Goal: Information Seeking & Learning: Check status

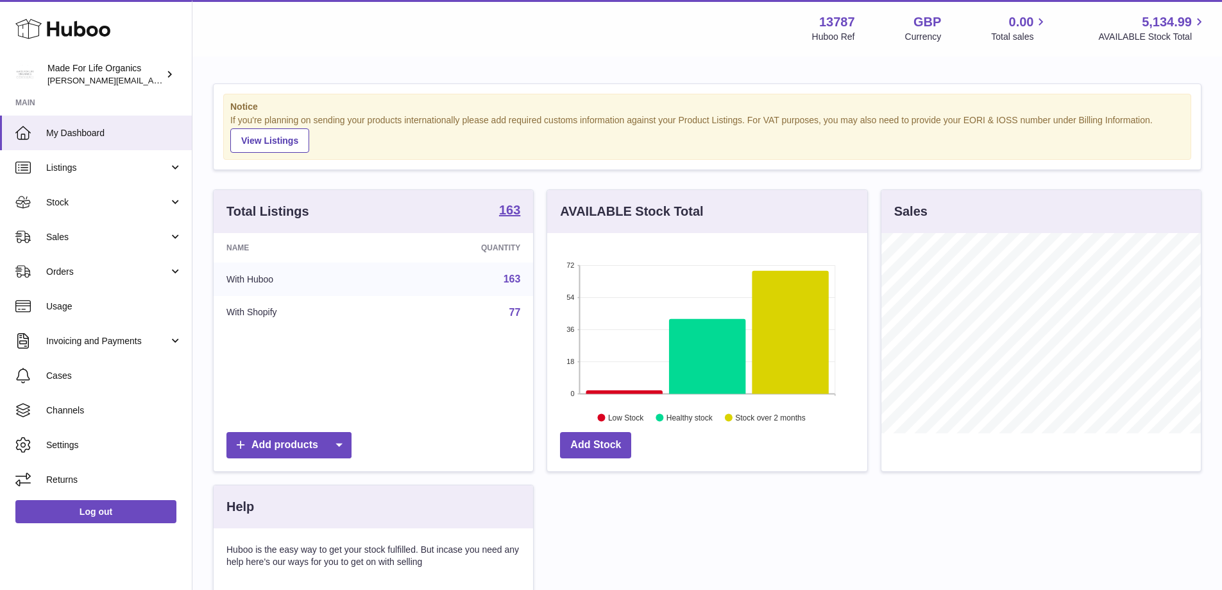
scroll to position [200, 320]
click at [46, 235] on span "Sales" at bounding box center [107, 237] width 123 height 12
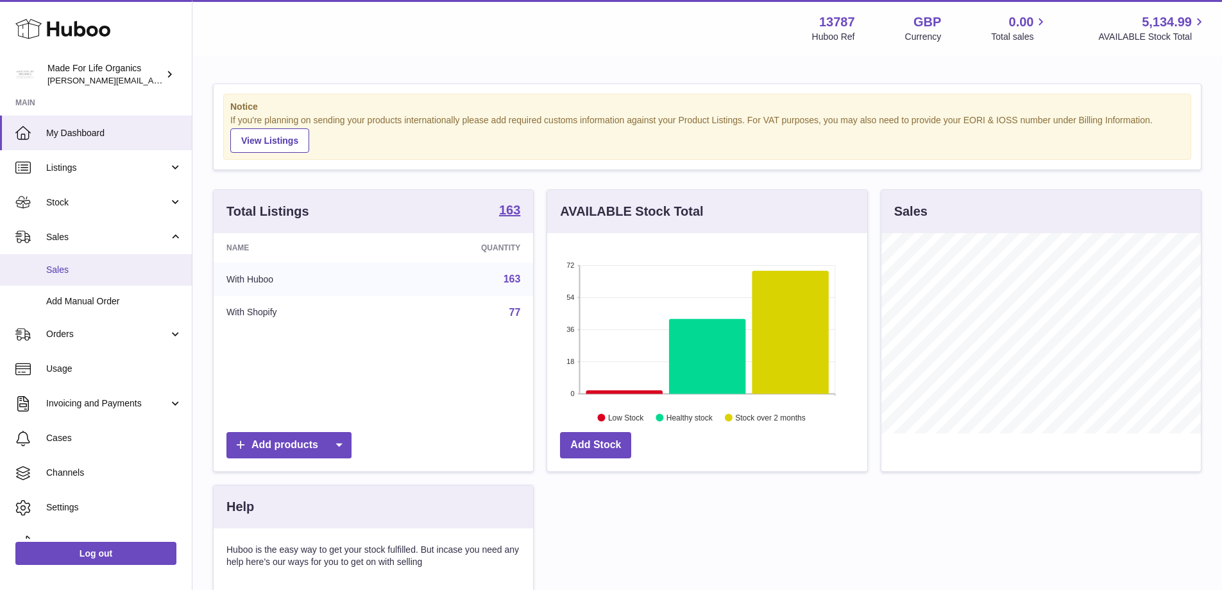
click at [47, 267] on span "Sales" at bounding box center [114, 270] width 136 height 12
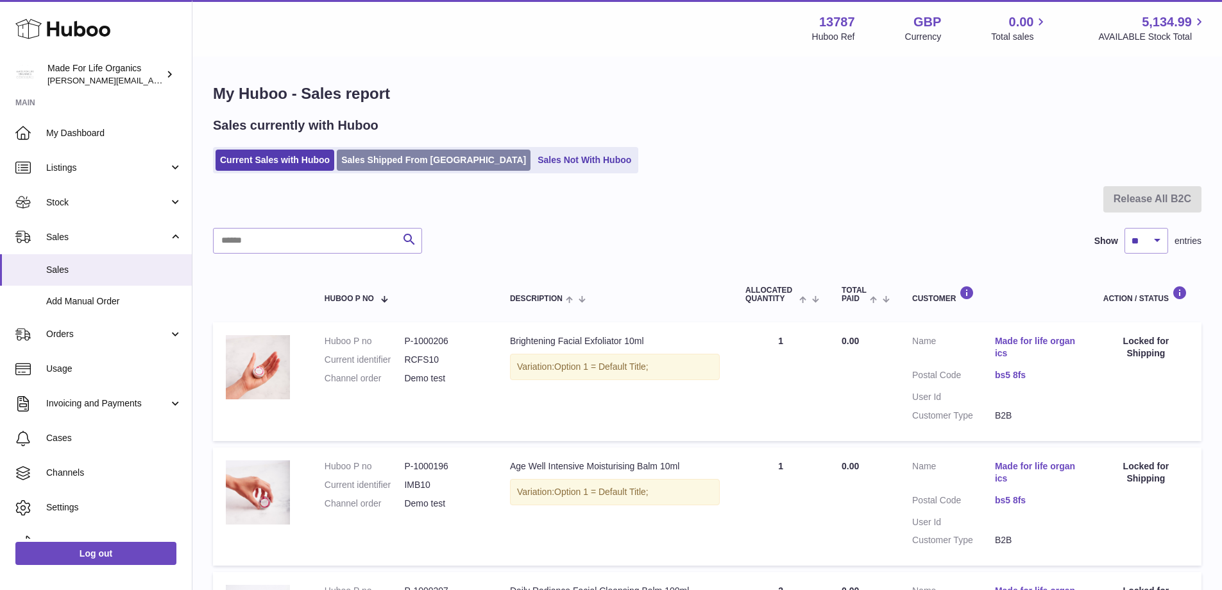
click at [375, 157] on link "Sales Shipped From [GEOGRAPHIC_DATA]" at bounding box center [434, 159] width 194 height 21
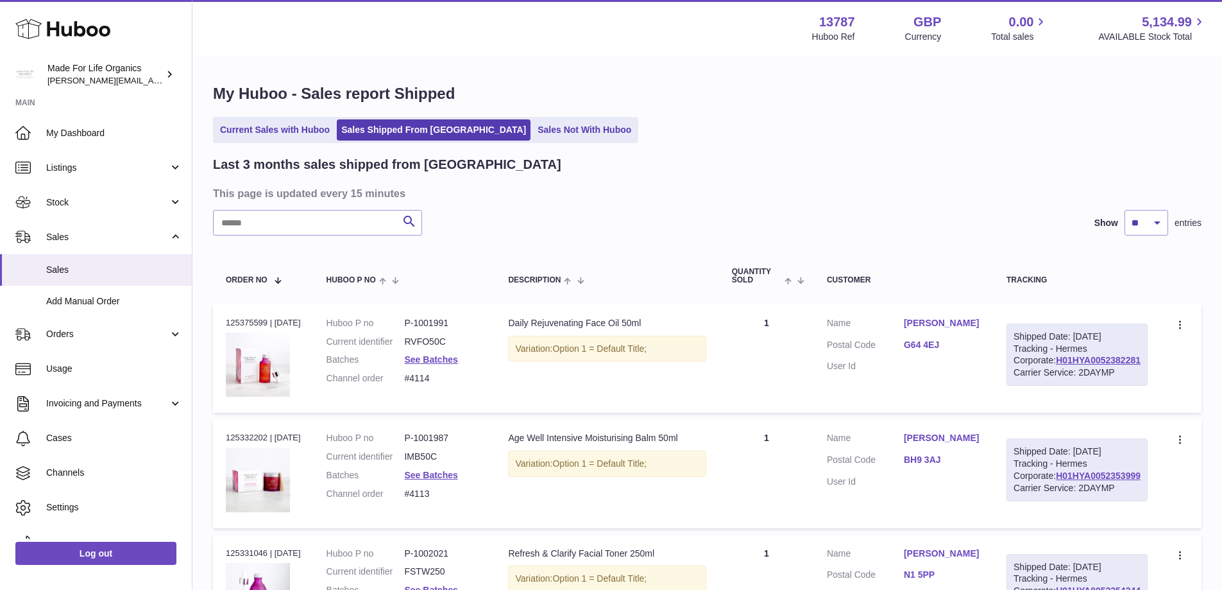
click at [257, 117] on ul "Current Sales with Huboo Sales Shipped From [GEOGRAPHIC_DATA] Sales Not With Hu…" at bounding box center [425, 130] width 425 height 26
click at [268, 131] on link "Current Sales with Huboo" at bounding box center [275, 129] width 119 height 21
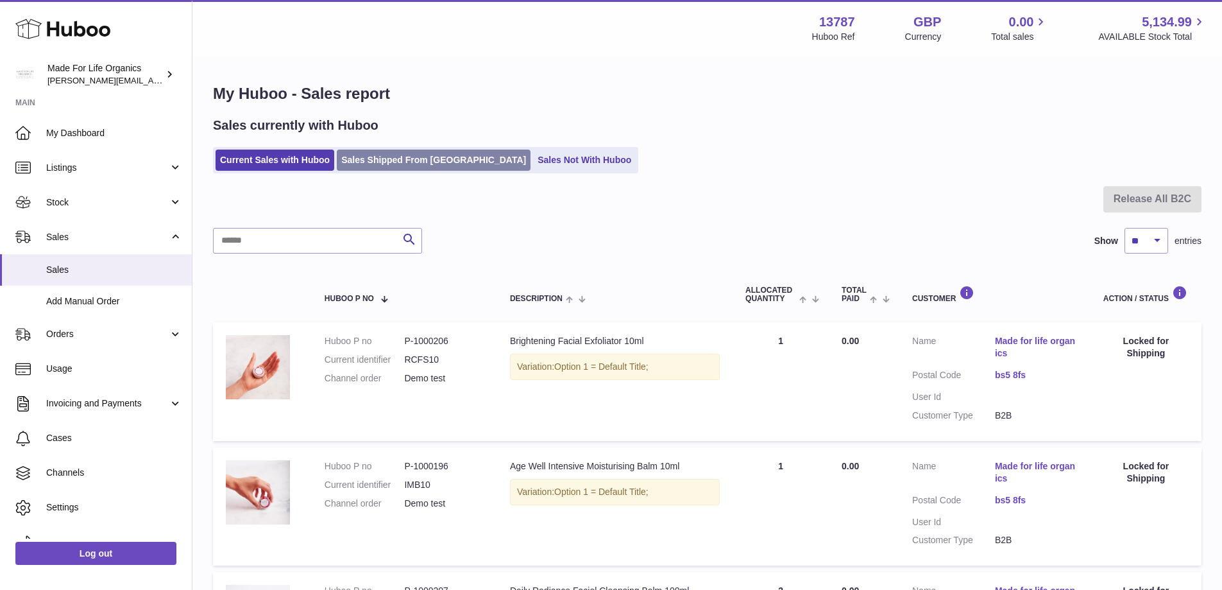
click at [387, 160] on link "Sales Shipped From [GEOGRAPHIC_DATA]" at bounding box center [434, 159] width 194 height 21
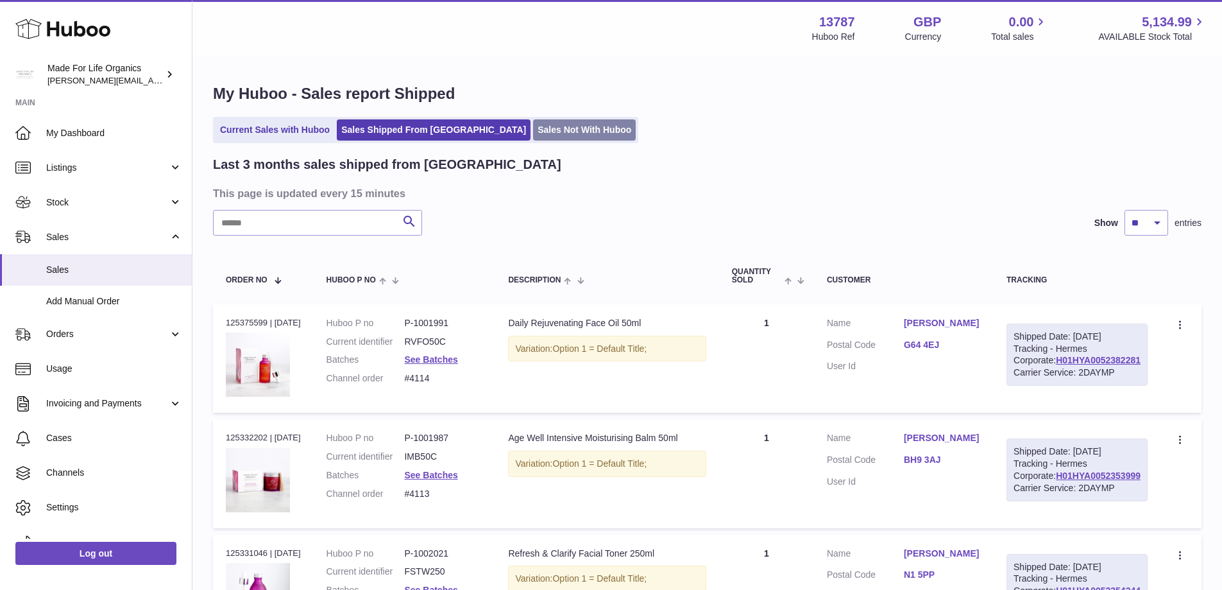
click at [533, 128] on link "Sales Not With Huboo" at bounding box center [584, 129] width 103 height 21
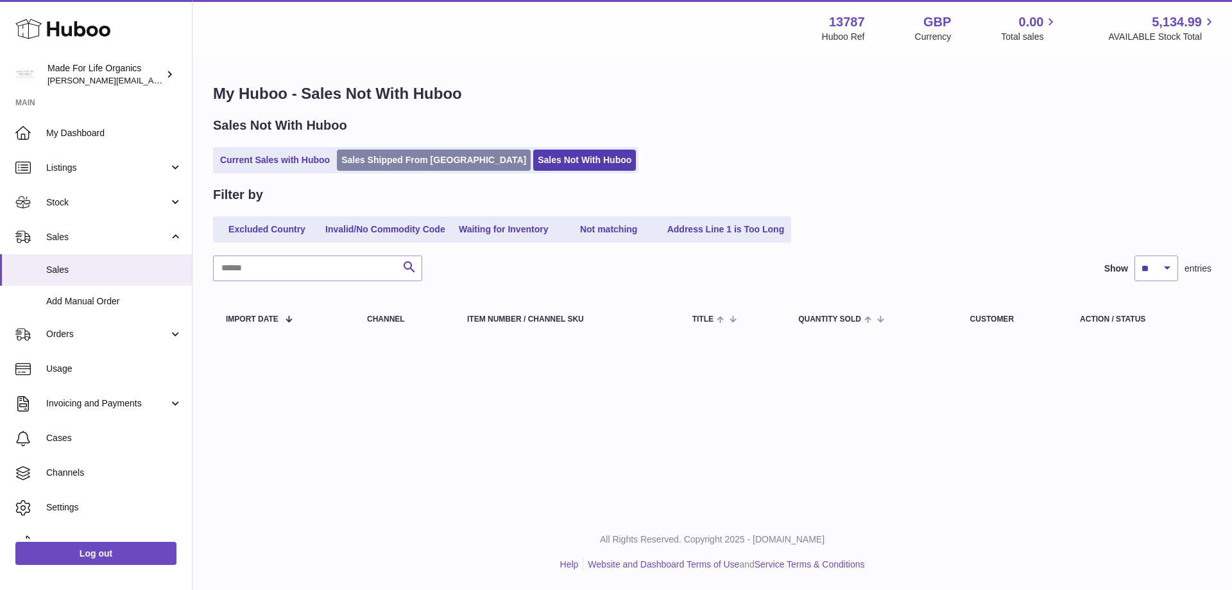
click at [369, 166] on link "Sales Shipped From [GEOGRAPHIC_DATA]" at bounding box center [434, 159] width 194 height 21
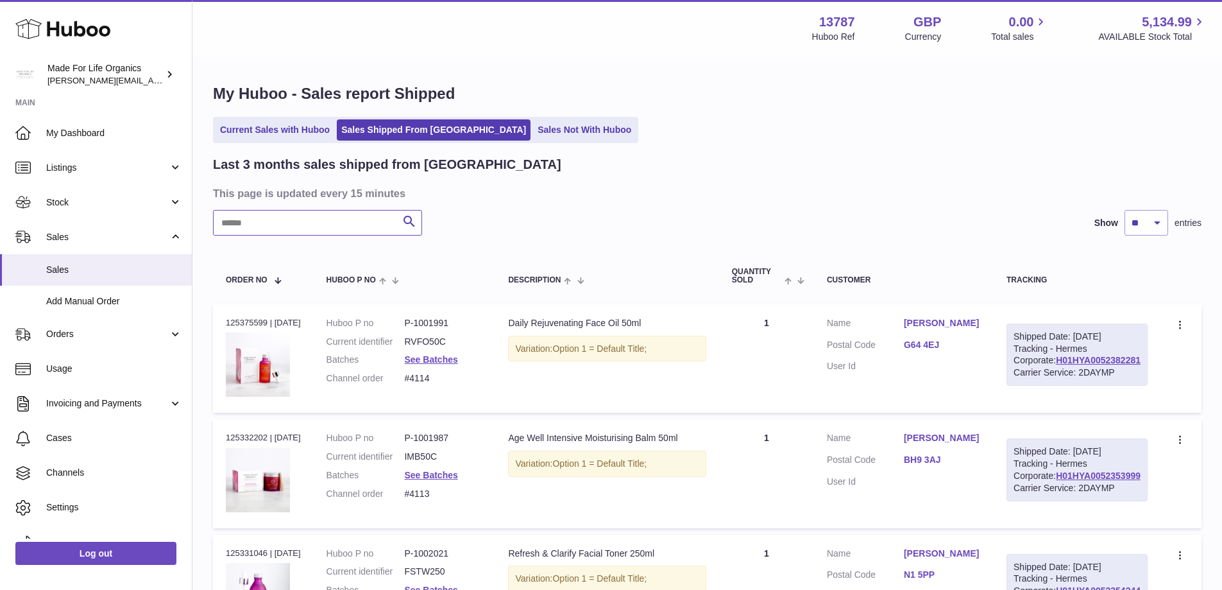
click at [350, 229] on input "text" at bounding box center [317, 223] width 209 height 26
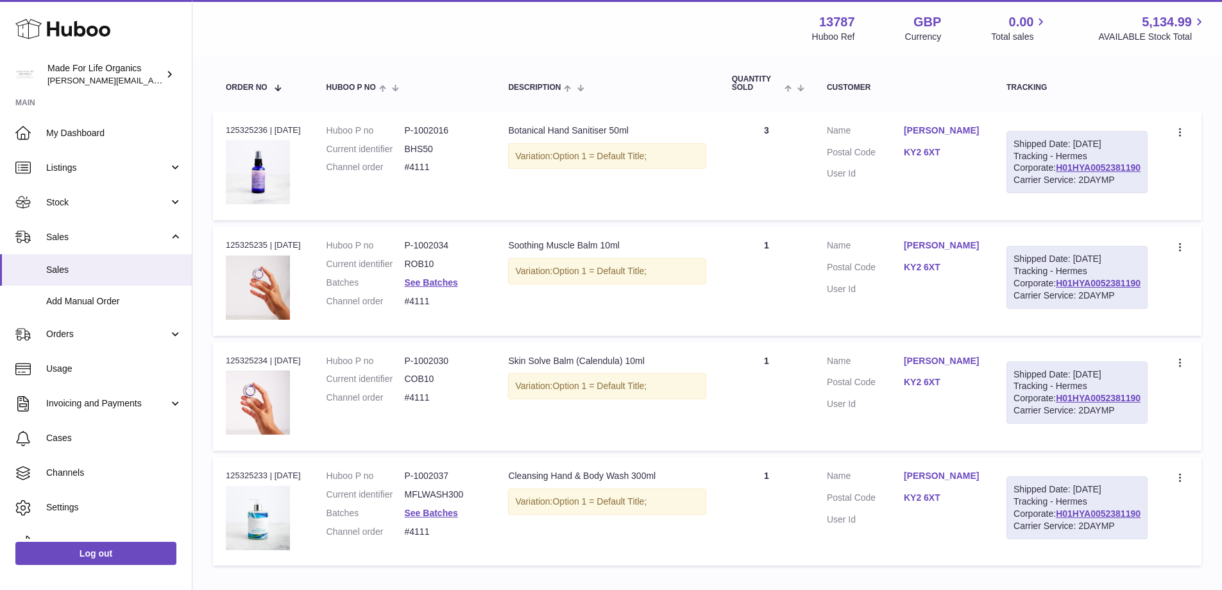
scroll to position [257, 0]
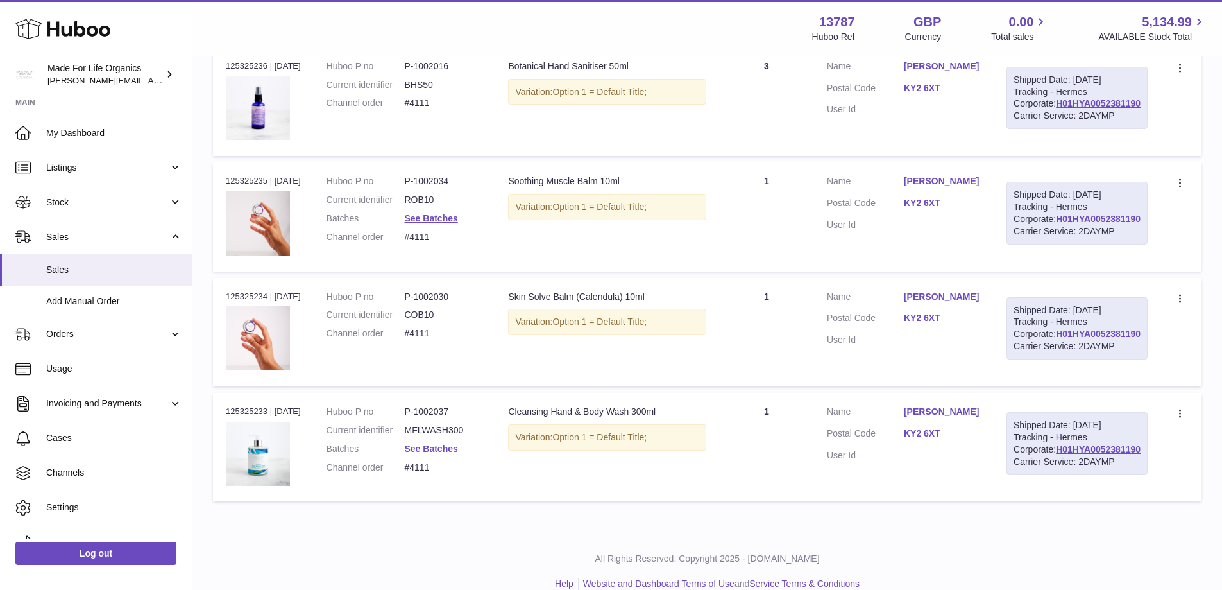
type input "*****"
